Goal: Information Seeking & Learning: Learn about a topic

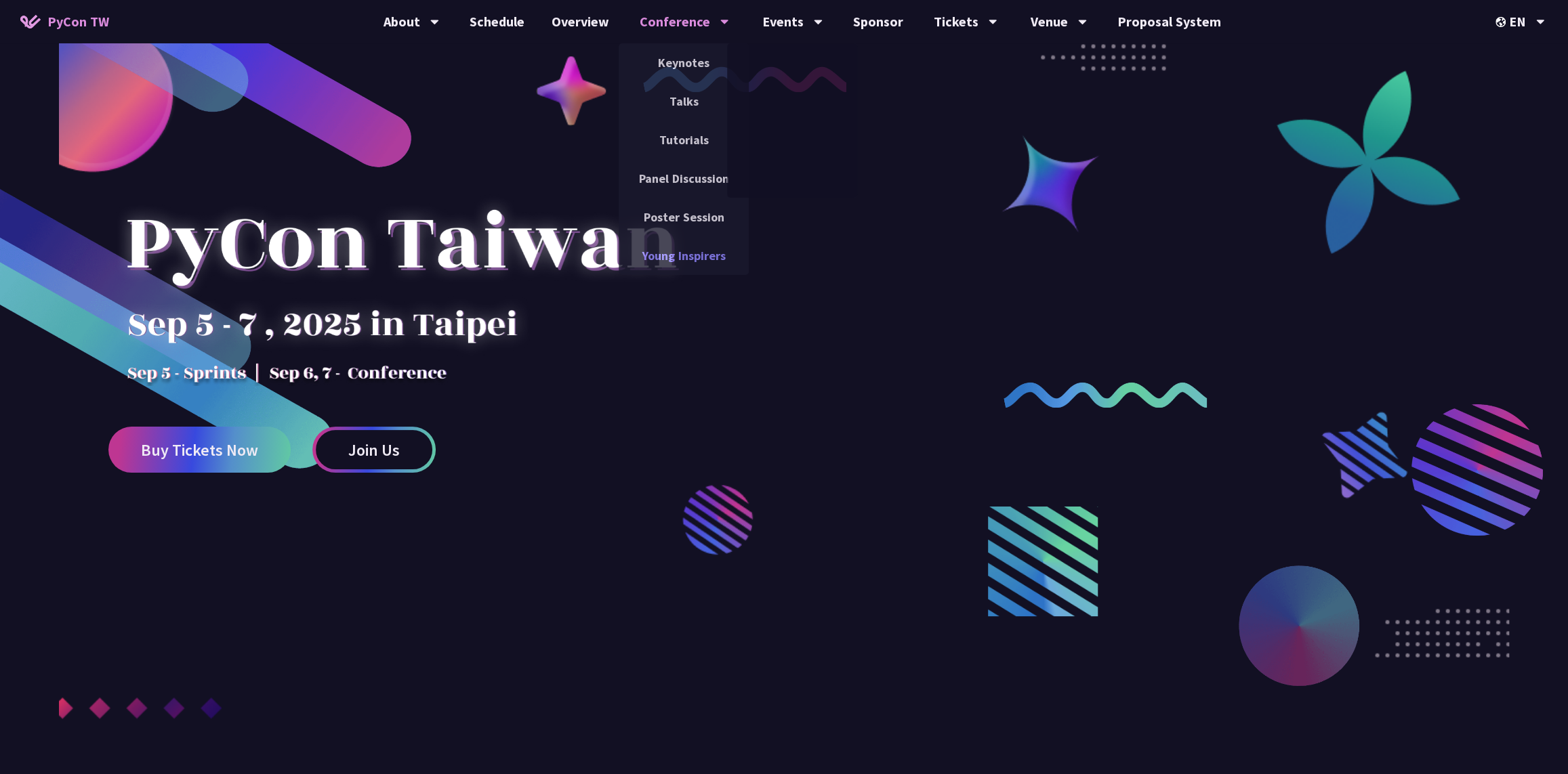
click at [723, 261] on link "Young Inspirers" at bounding box center [684, 256] width 130 height 32
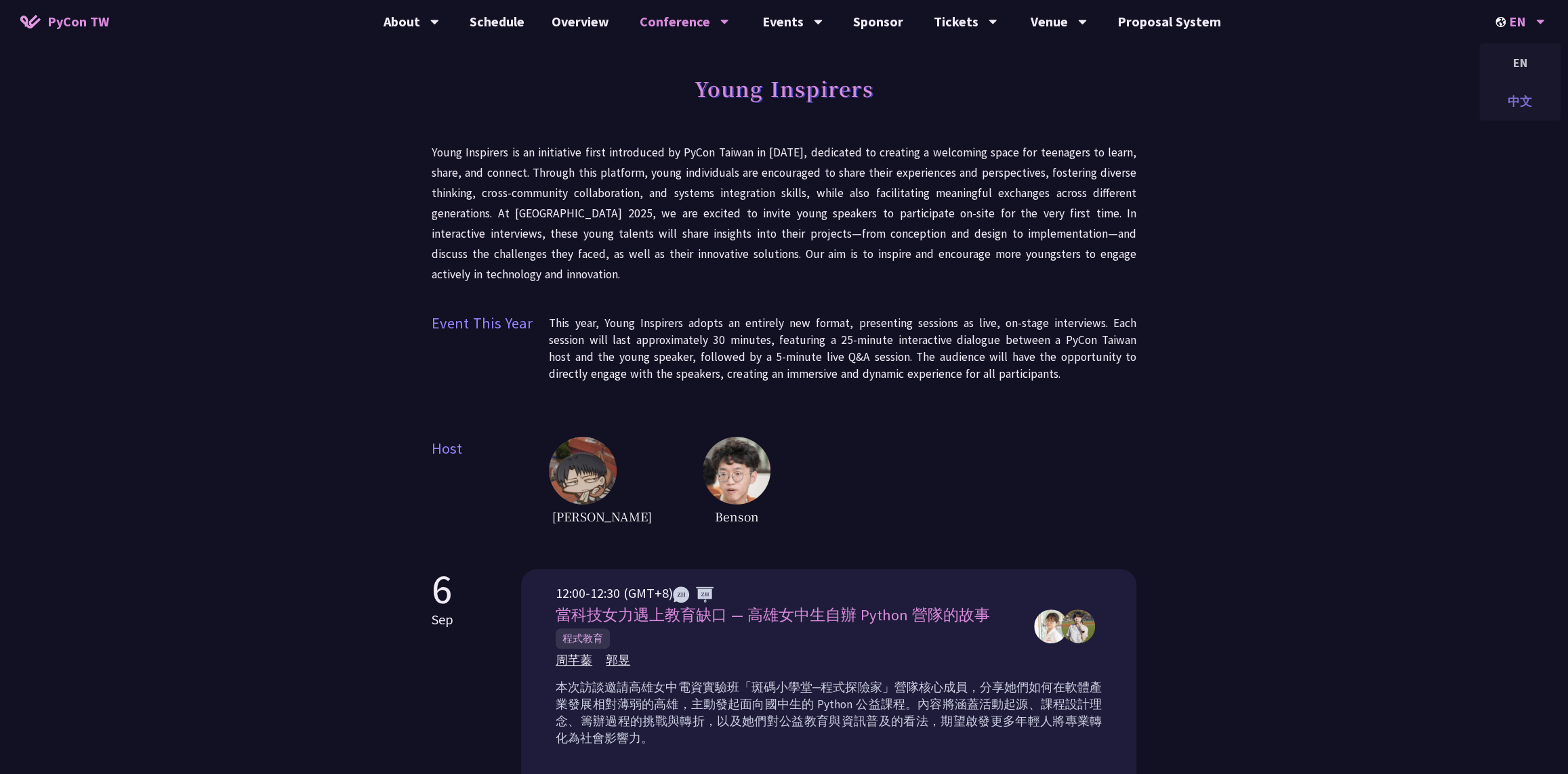
click at [1519, 93] on div "中文" at bounding box center [1520, 101] width 81 height 32
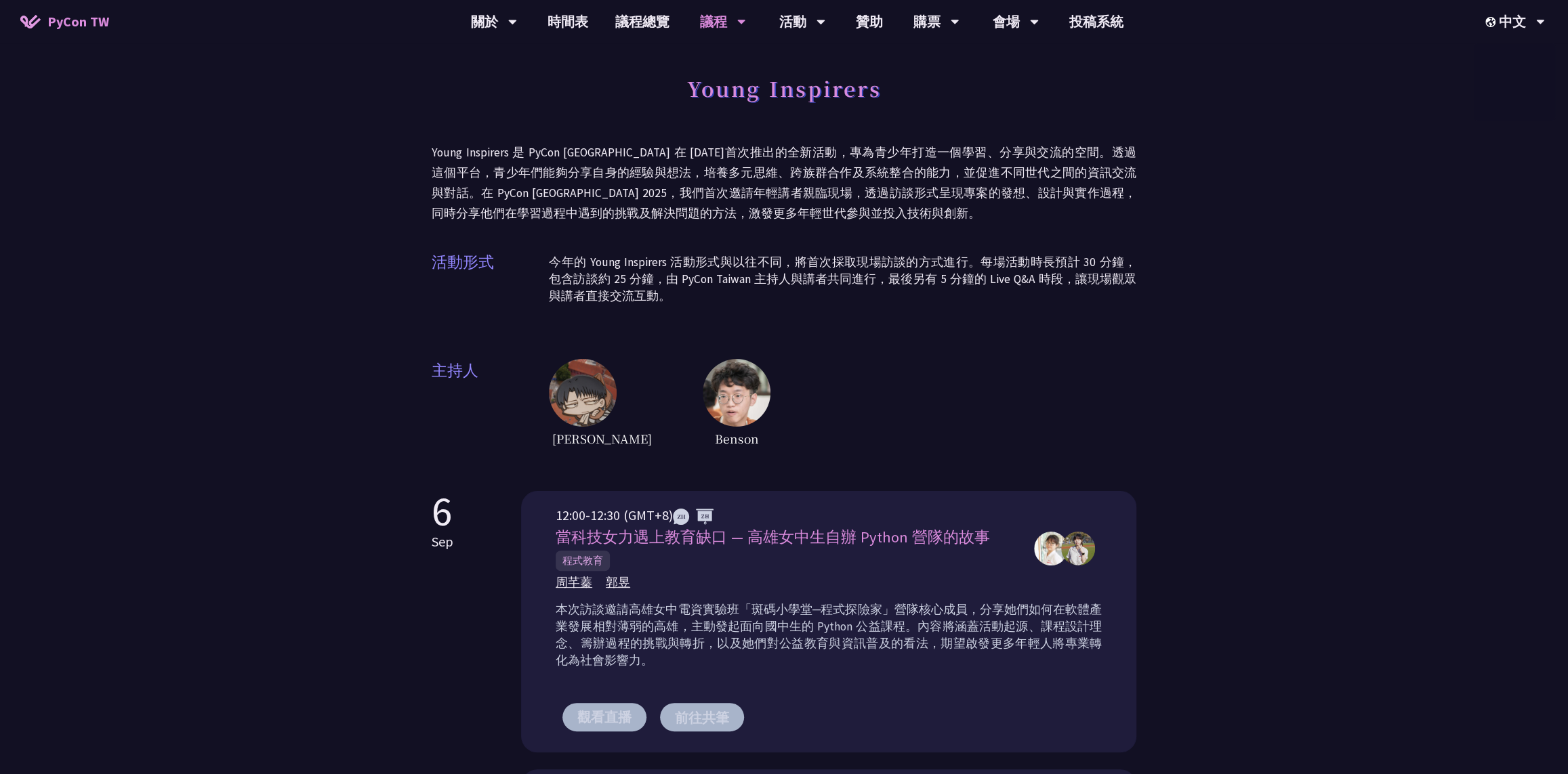
click at [1150, 482] on div "Young Inspirers Young Inspirers 是 PyCon [GEOGRAPHIC_DATA] 在 [DATE]首次推出的全新活動，專為青…" at bounding box center [784, 706] width 1568 height 1413
drag, startPoint x: 765, startPoint y: 96, endPoint x: 852, endPoint y: 93, distance: 87.1
click at [852, 93] on h1 "Young Inspirers" at bounding box center [784, 88] width 194 height 41
copy h1 "Inspire"
click at [582, 372] on img at bounding box center [582, 393] width 68 height 68
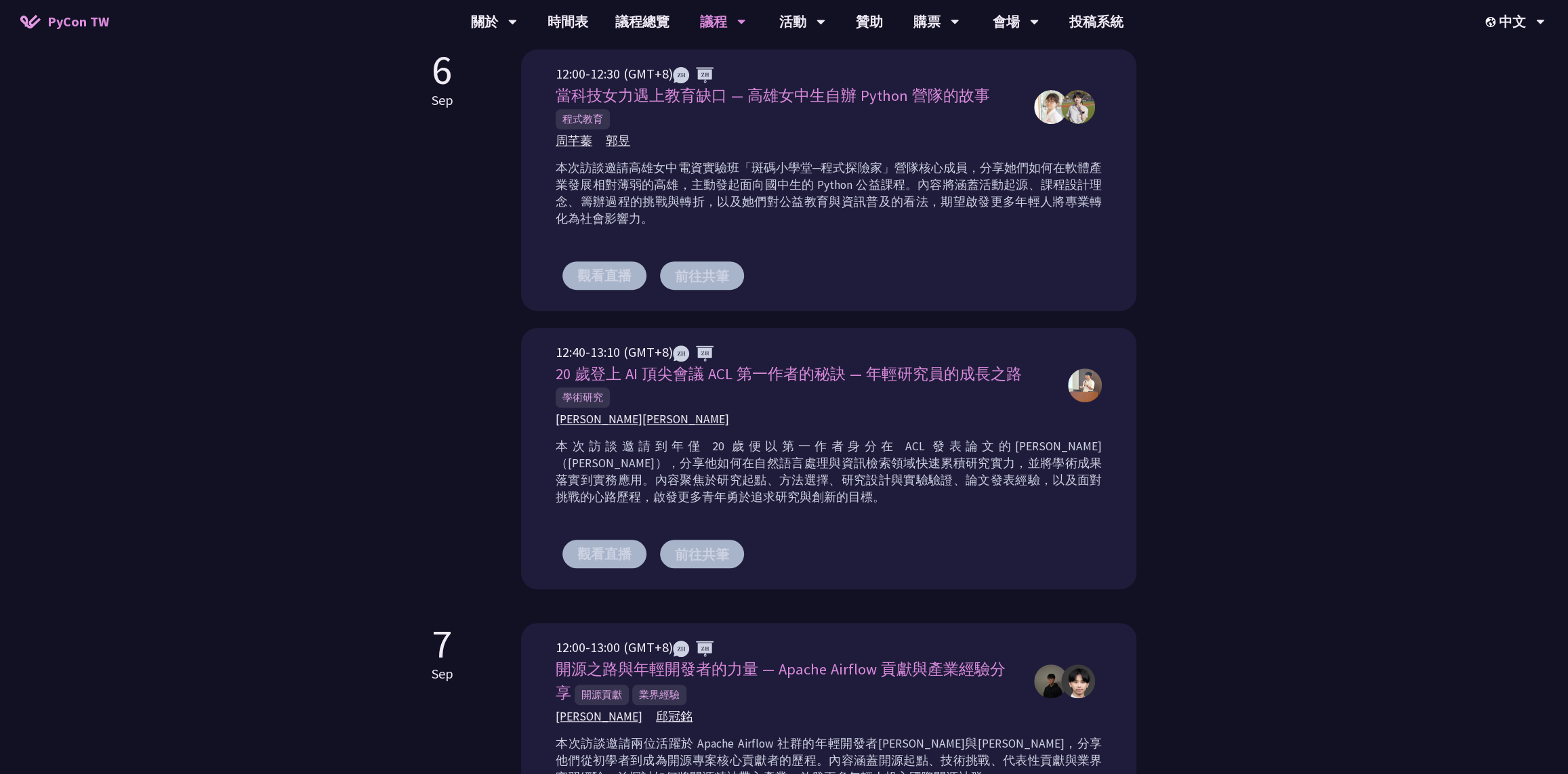
scroll to position [226, 0]
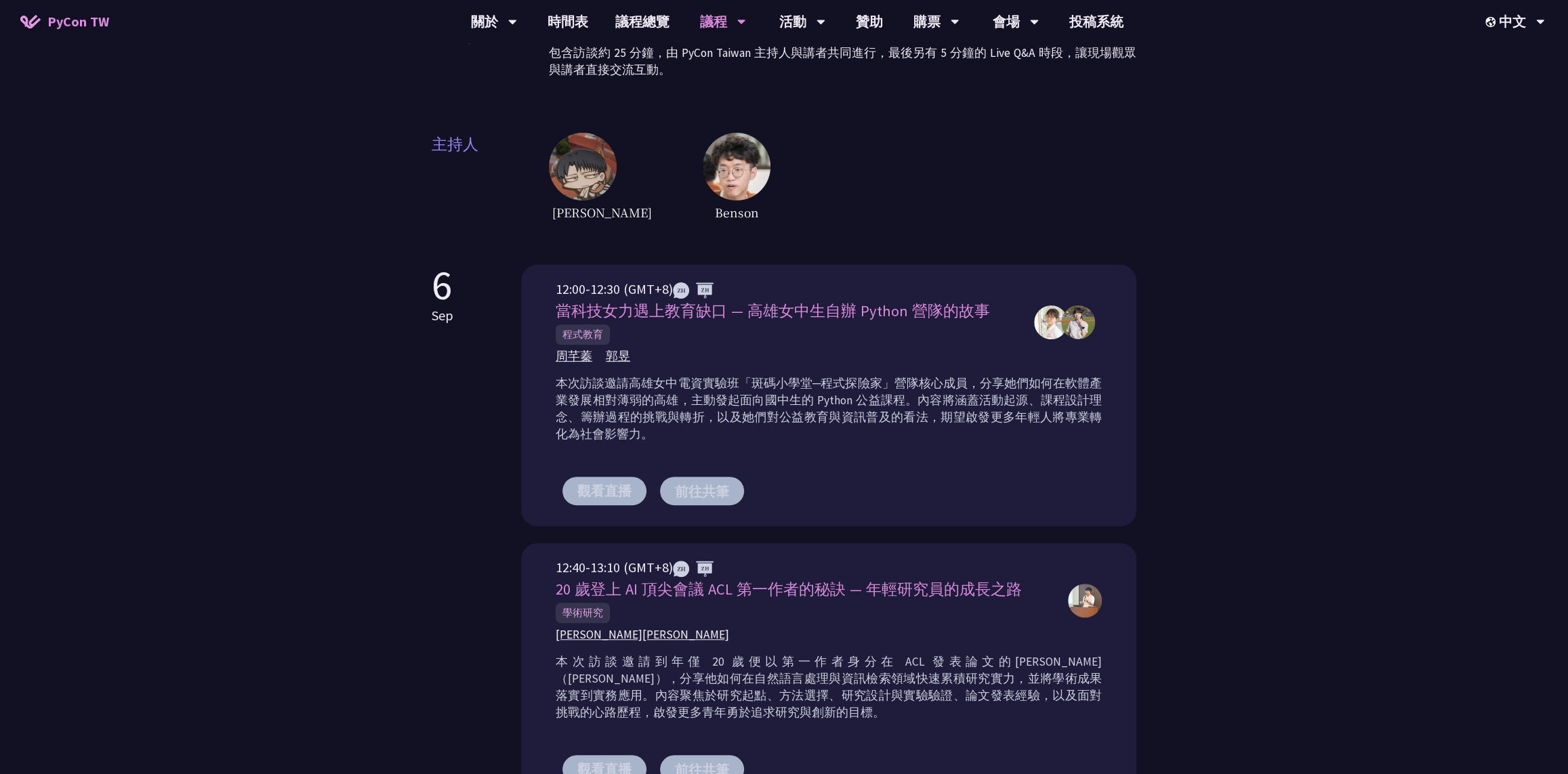
click at [1054, 325] on img at bounding box center [1051, 323] width 34 height 34
click at [1098, 330] on div at bounding box center [1068, 323] width 68 height 34
click at [1090, 338] on div at bounding box center [1068, 323] width 68 height 34
click at [578, 361] on span "周芊蓁" at bounding box center [573, 357] width 36 height 17
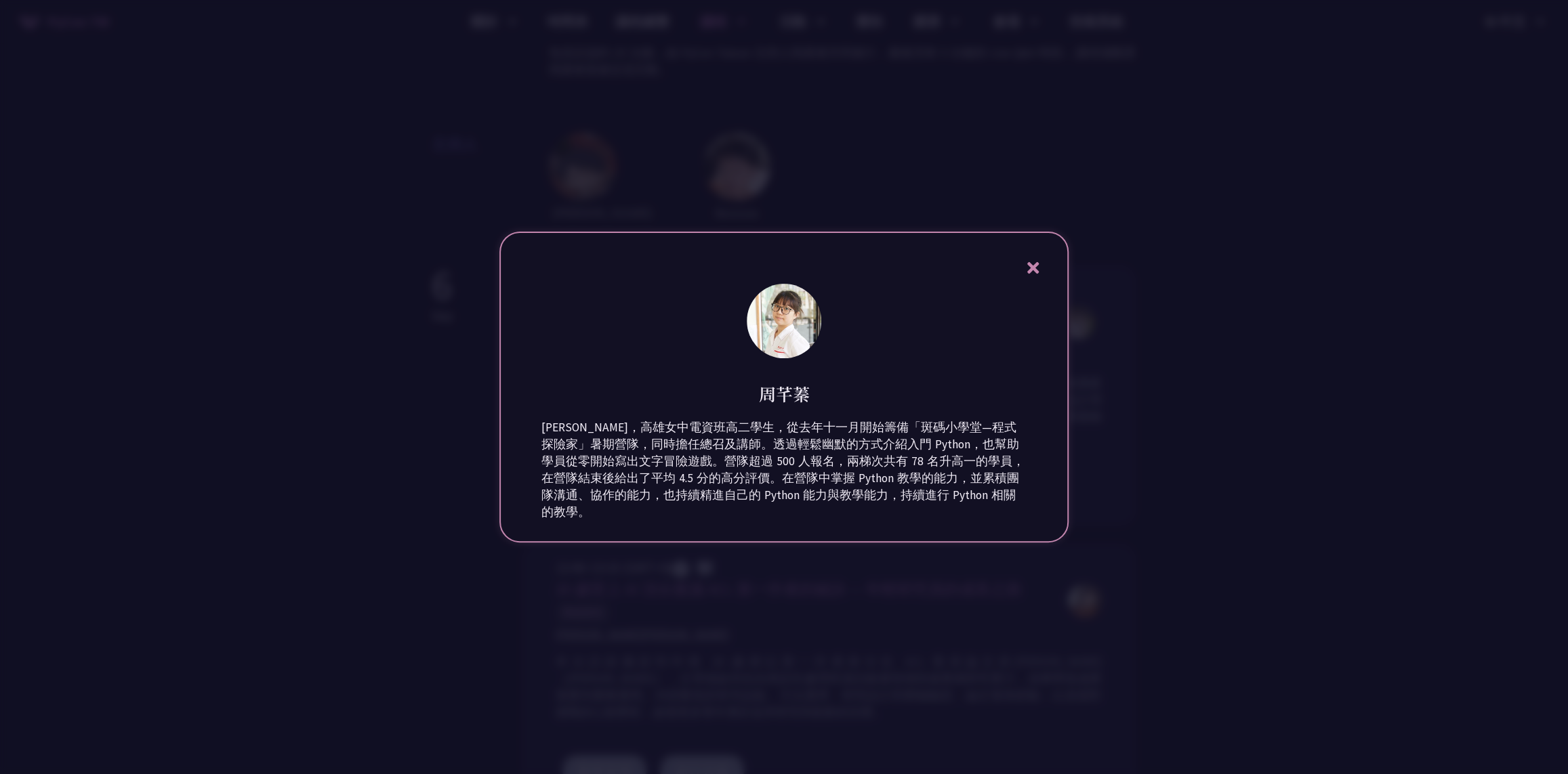
click at [1108, 450] on div at bounding box center [784, 387] width 1568 height 774
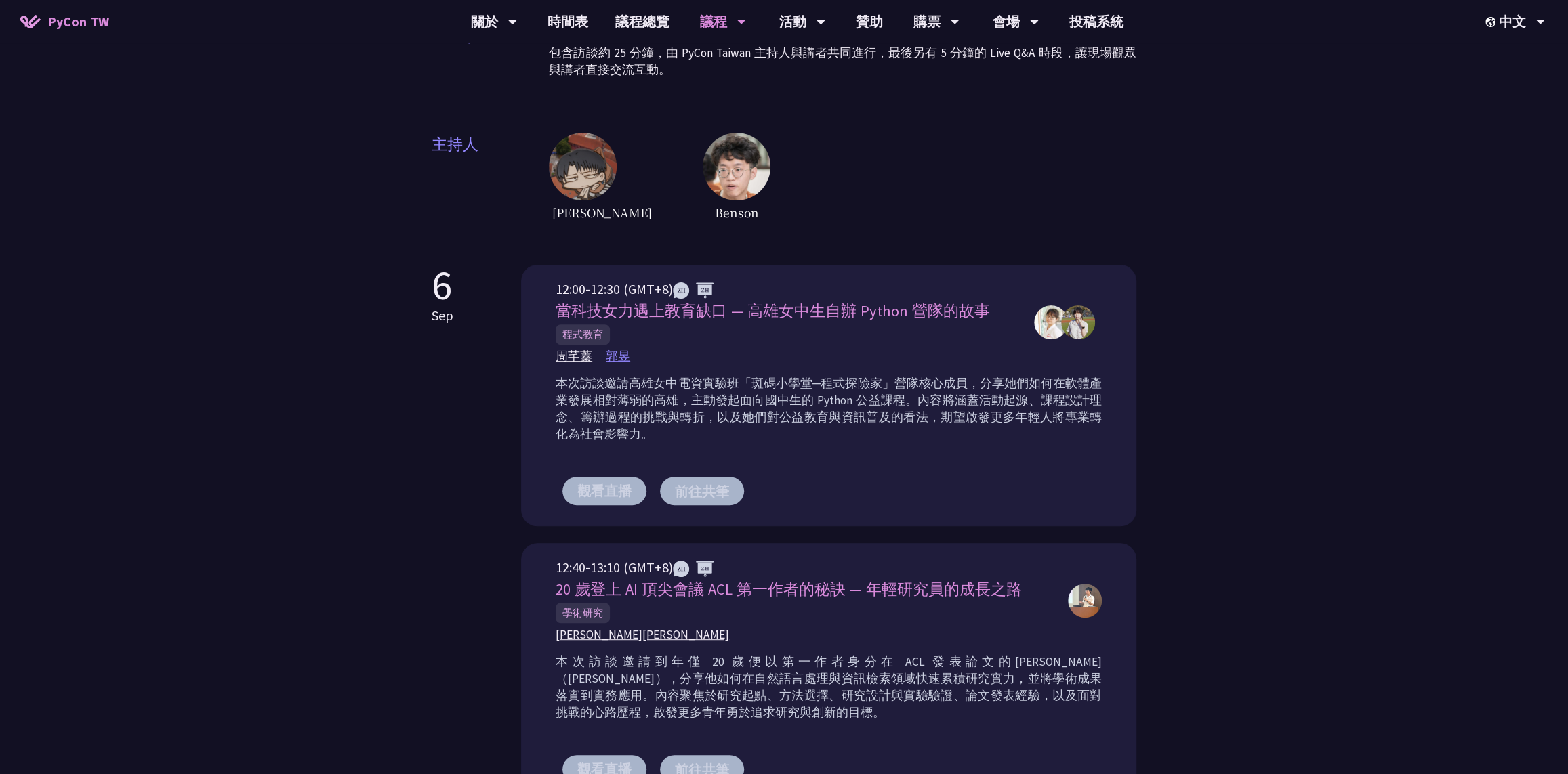
click at [613, 363] on span "郭昱" at bounding box center [618, 357] width 25 height 17
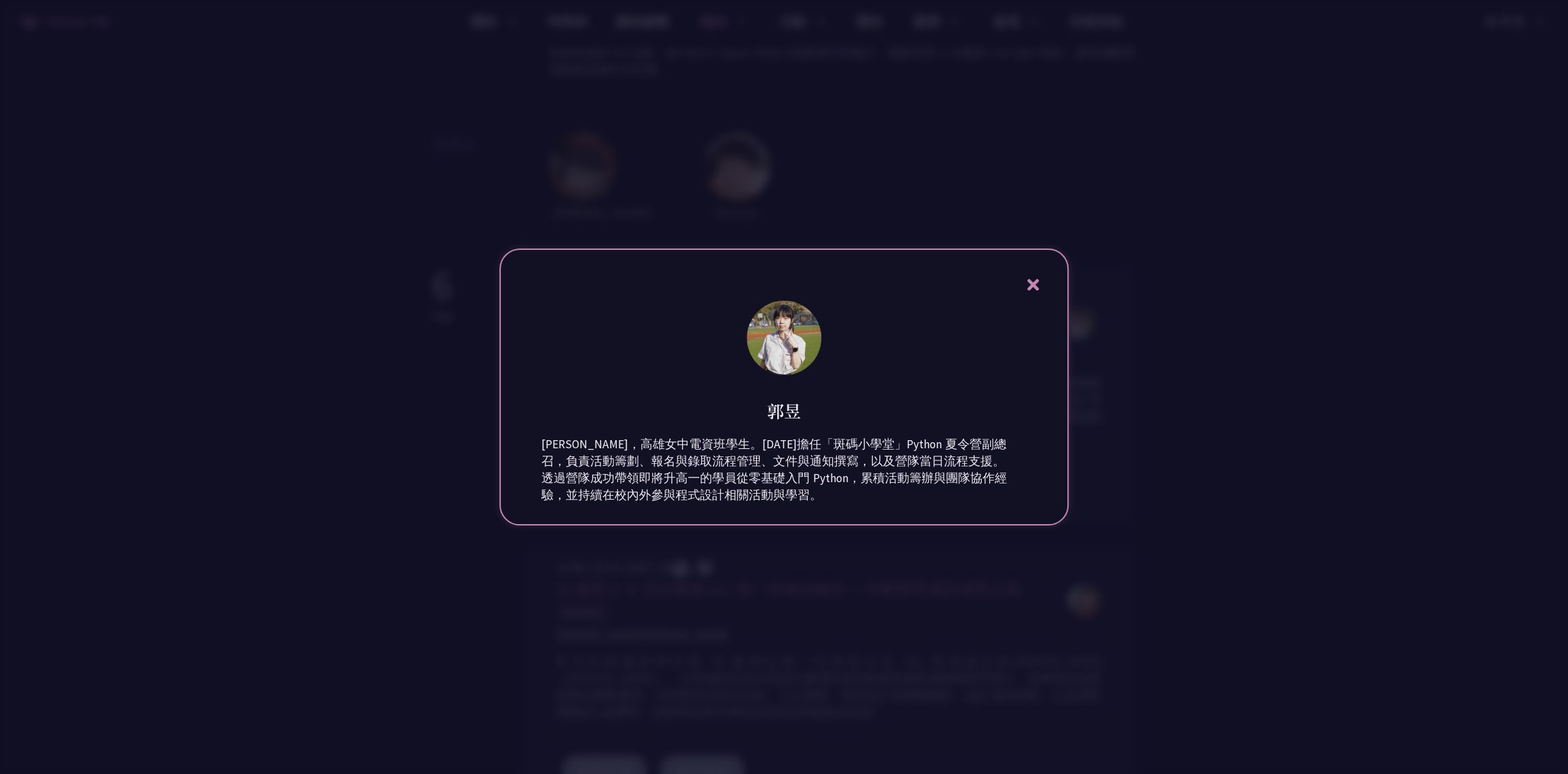
click at [1206, 432] on div at bounding box center [784, 387] width 1568 height 774
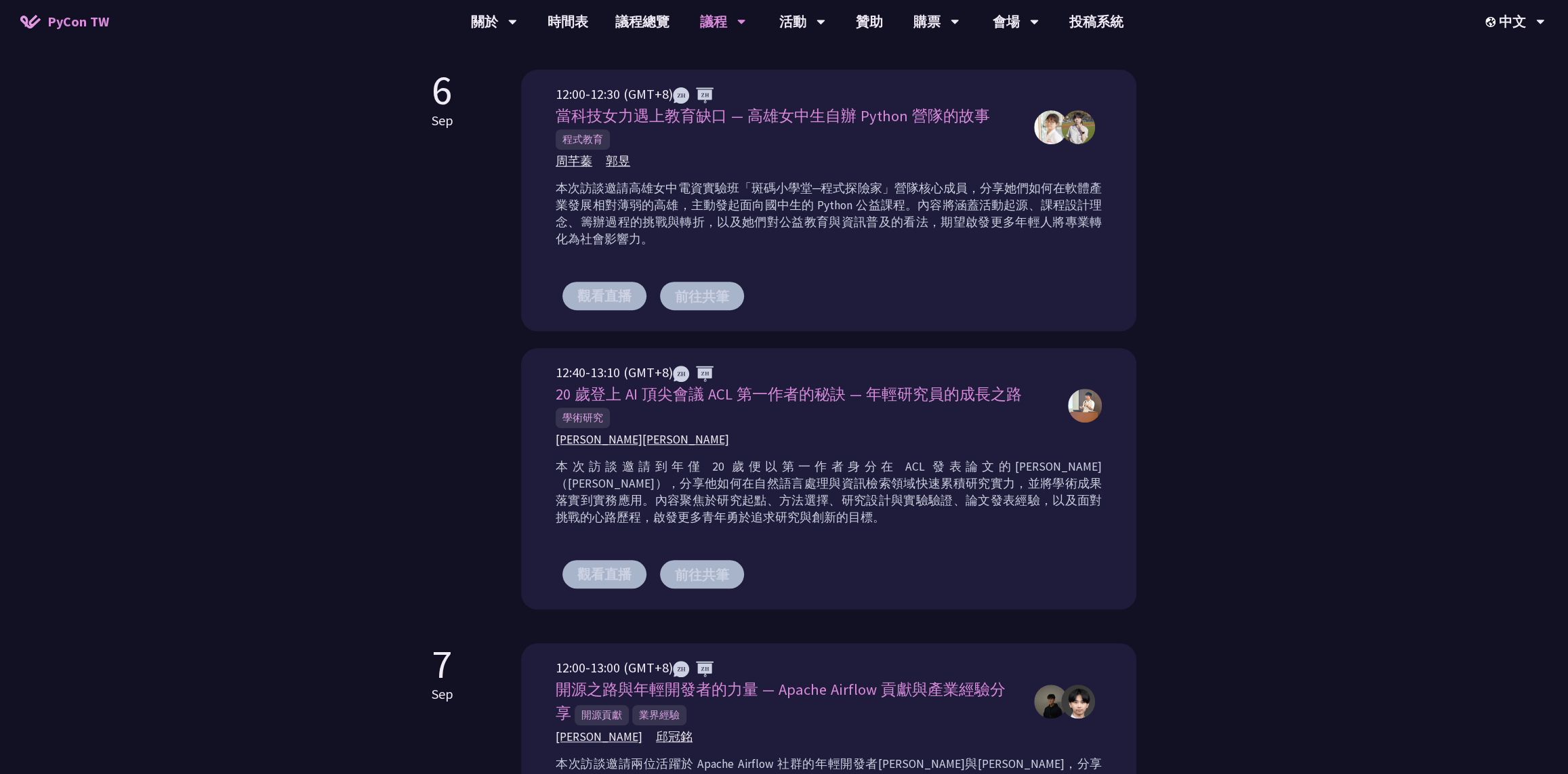
scroll to position [651, 0]
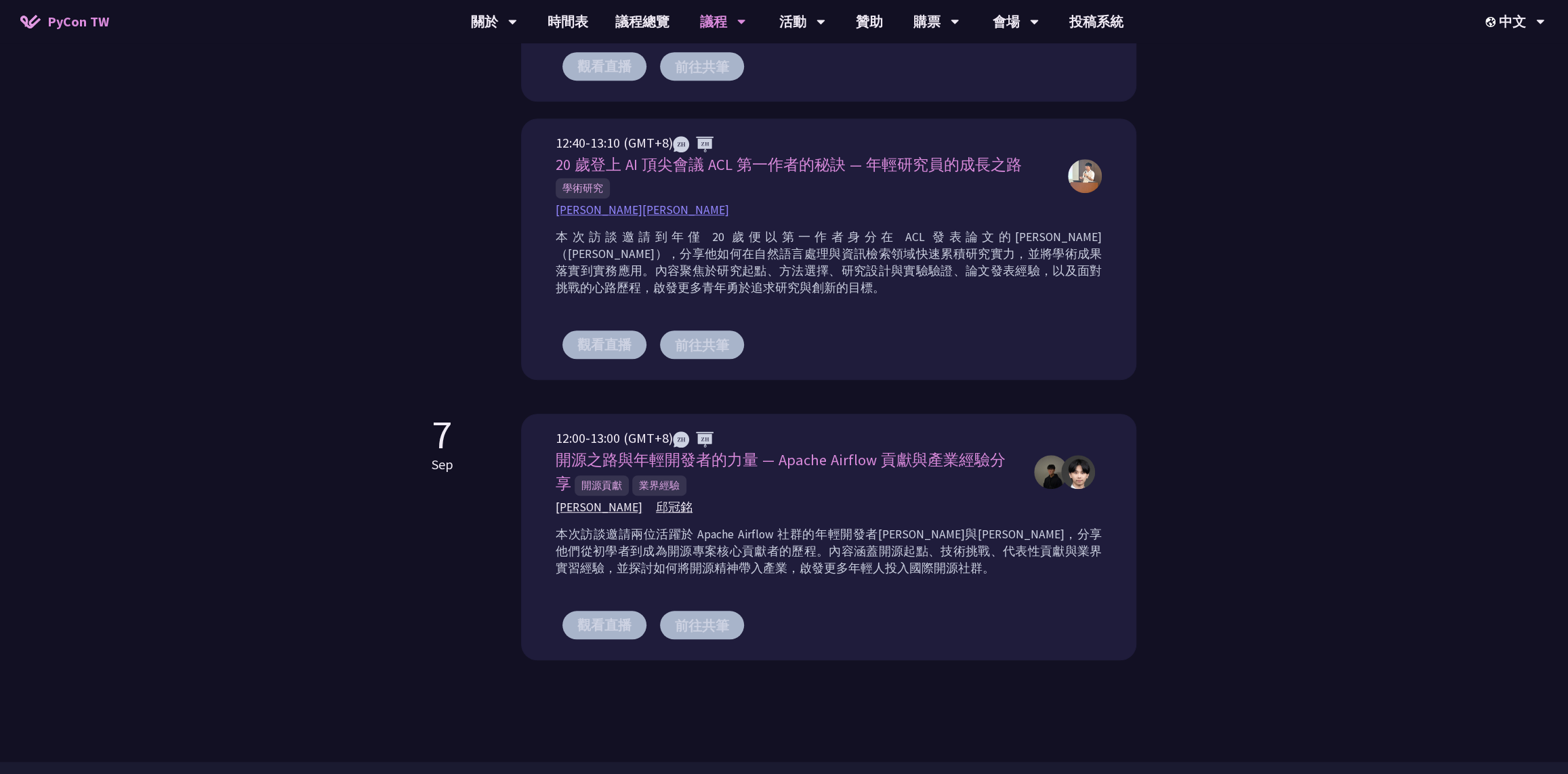
click at [622, 206] on span "[PERSON_NAME][PERSON_NAME]" at bounding box center [642, 210] width 173 height 17
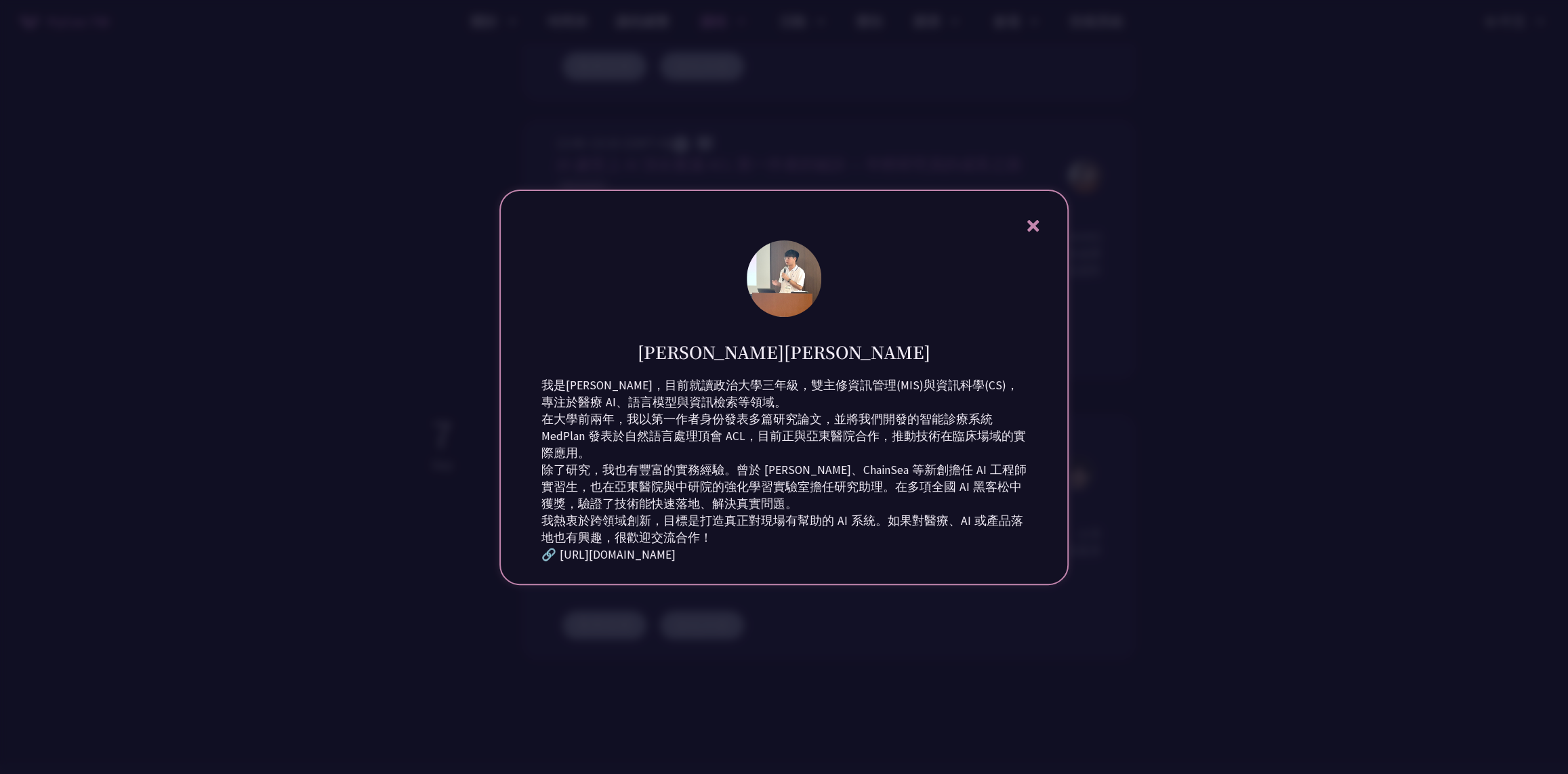
click at [1121, 341] on div at bounding box center [784, 387] width 1568 height 774
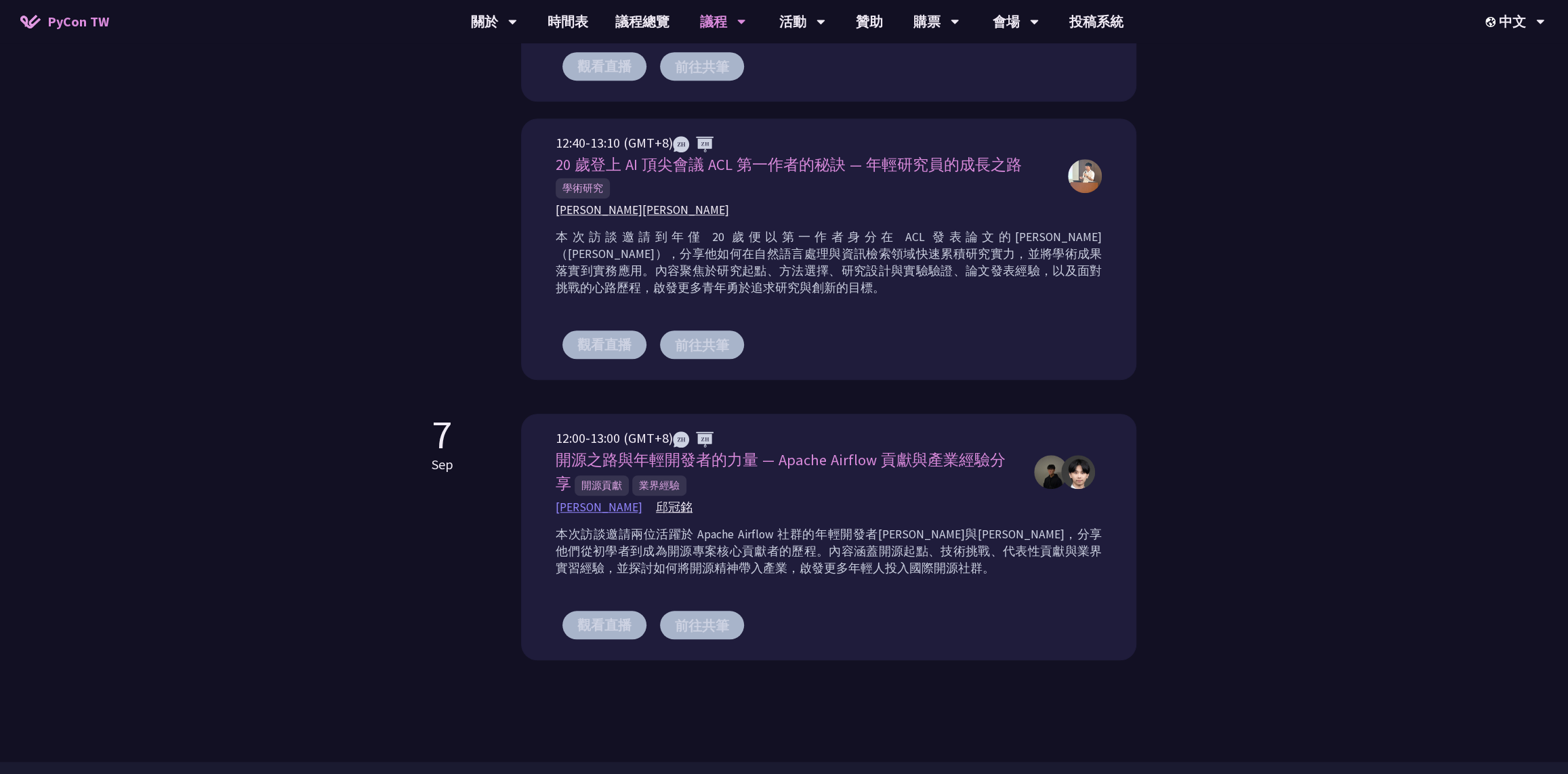
click at [602, 506] on span "[PERSON_NAME]" at bounding box center [598, 508] width 87 height 17
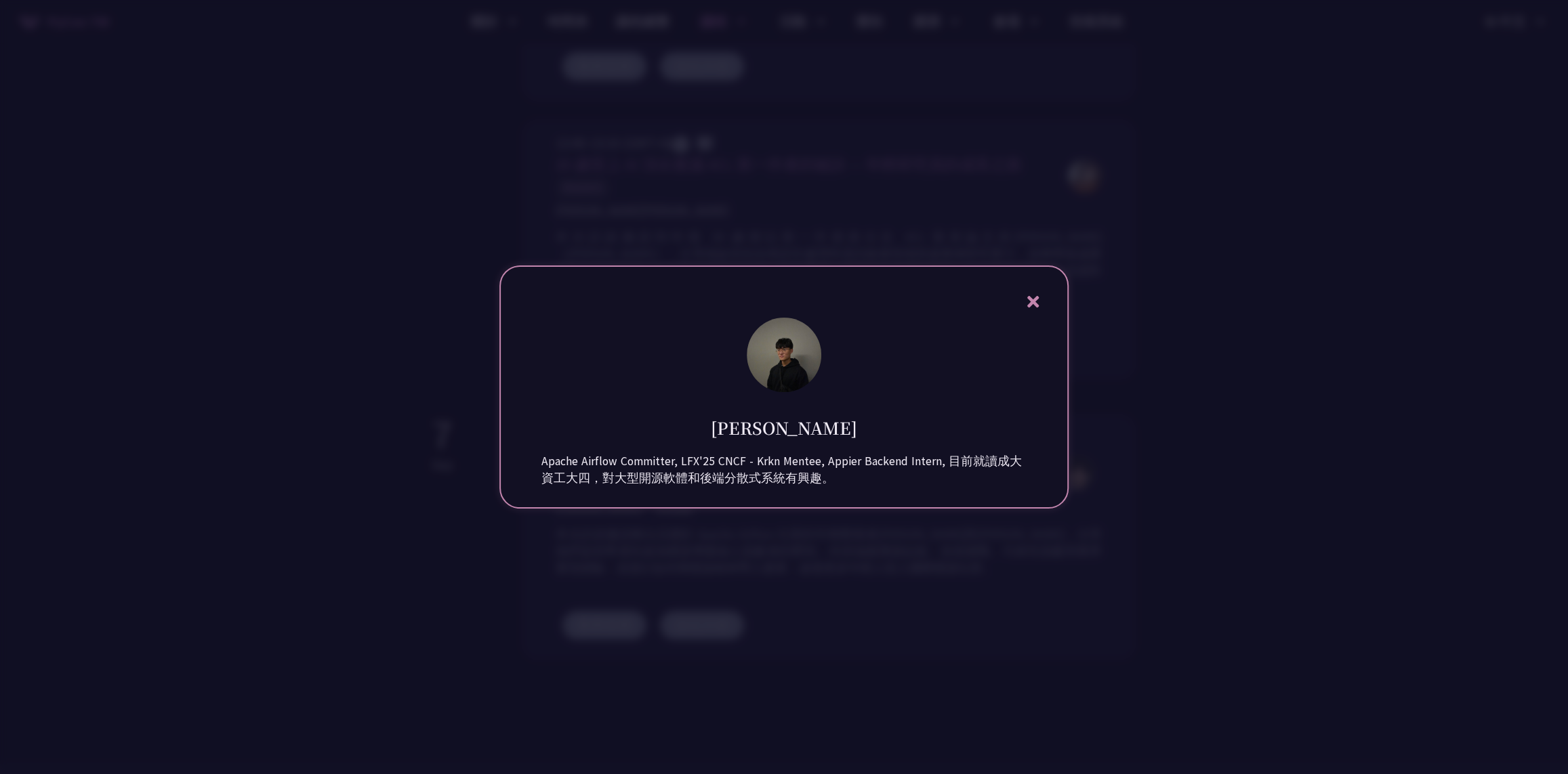
click at [1130, 480] on div at bounding box center [784, 387] width 1568 height 774
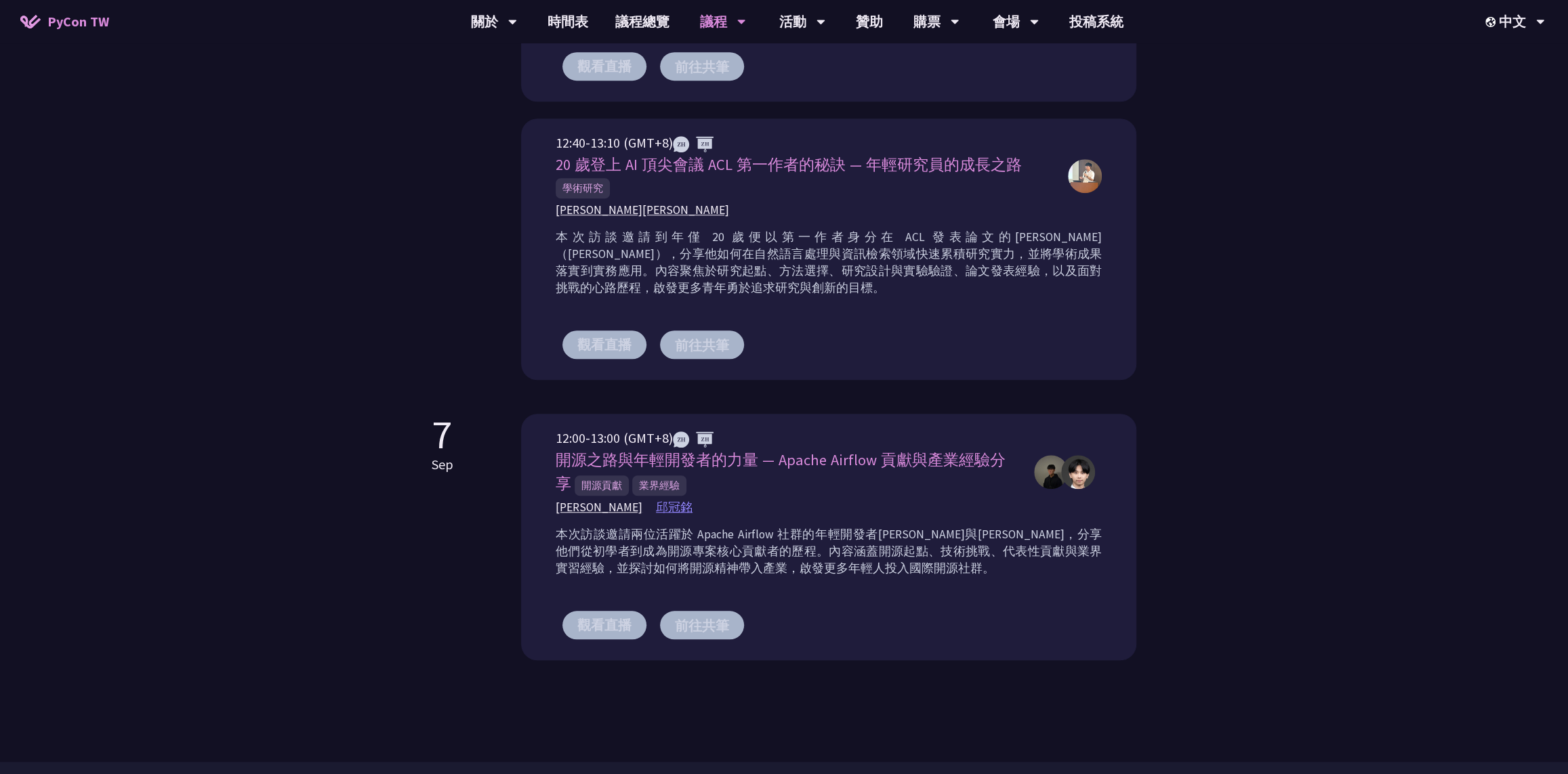
click at [656, 512] on span "邱冠銘" at bounding box center [674, 508] width 36 height 17
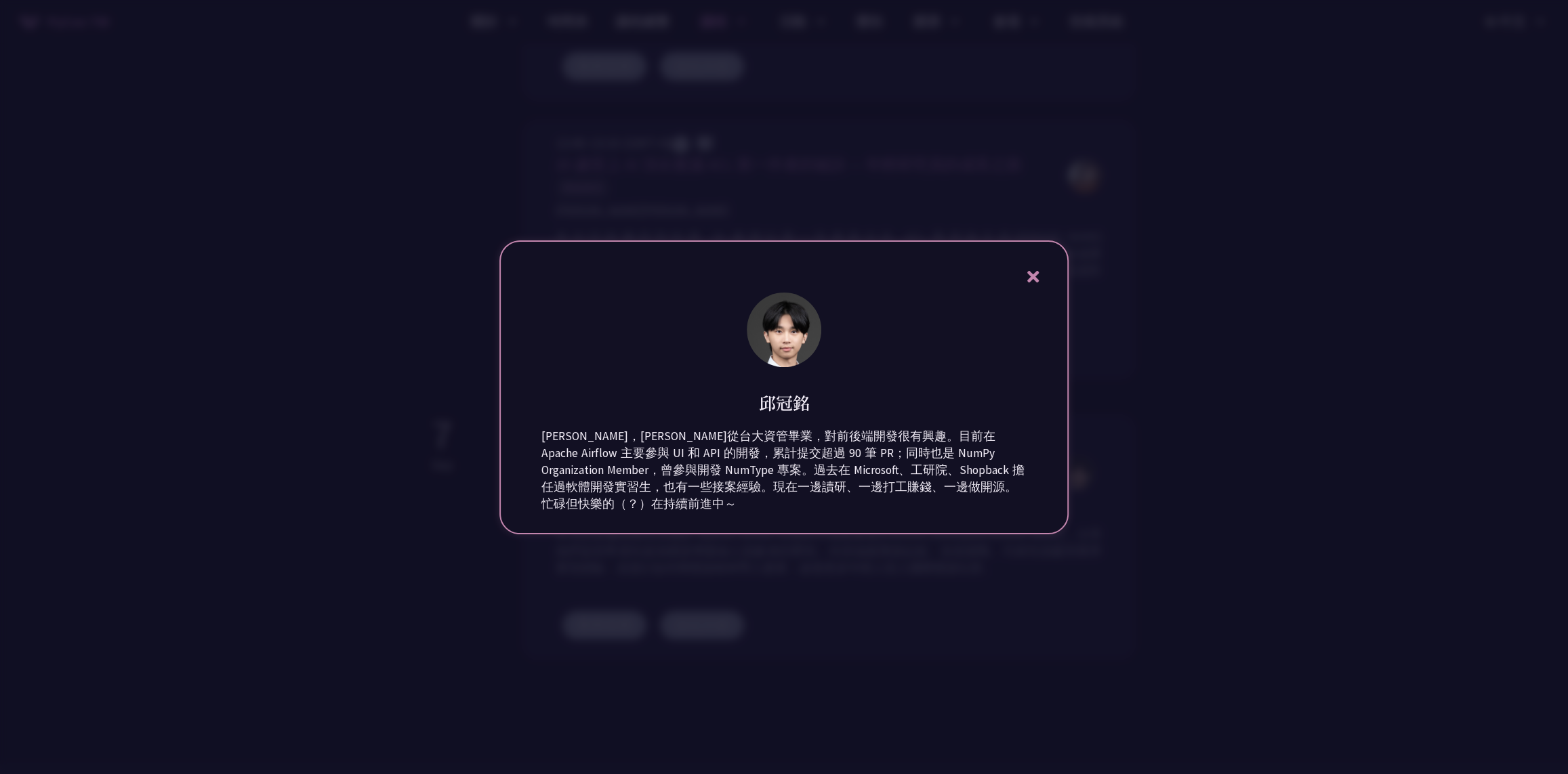
click at [1213, 257] on div at bounding box center [784, 387] width 1568 height 774
